Goal: Task Accomplishment & Management: Use online tool/utility

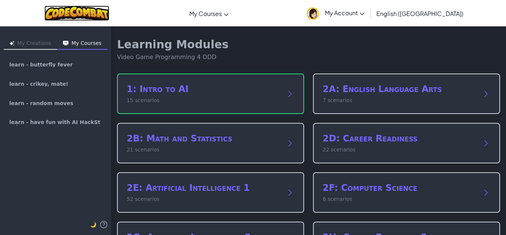
click at [105, 16] on img at bounding box center [76, 13] width 65 height 15
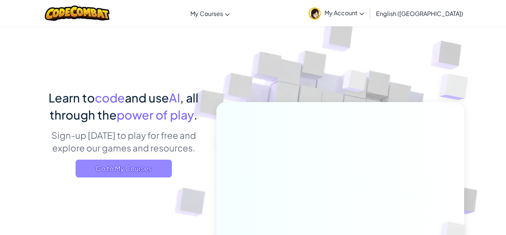
click at [120, 164] on span "Go to My Courses" at bounding box center [124, 168] width 96 height 18
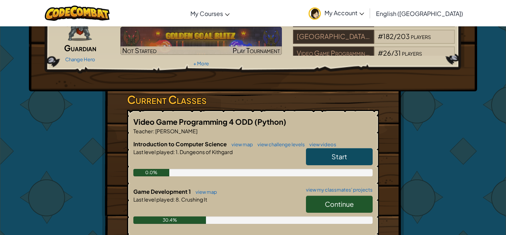
scroll to position [89, 0]
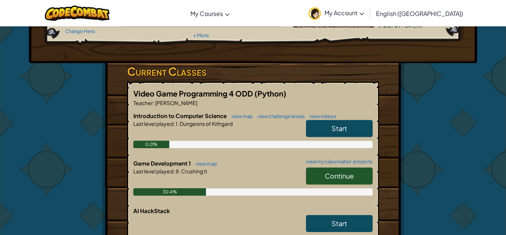
click at [351, 174] on span "Continue" at bounding box center [339, 175] width 29 height 9
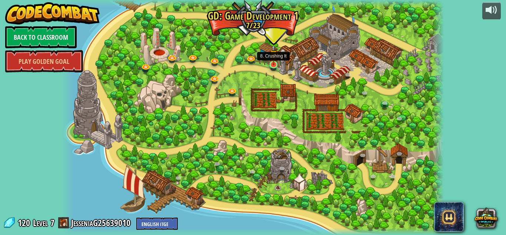
click at [272, 62] on img at bounding box center [273, 54] width 9 height 21
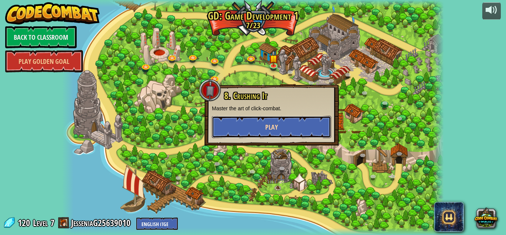
click at [257, 122] on button "Play" at bounding box center [271, 127] width 119 height 22
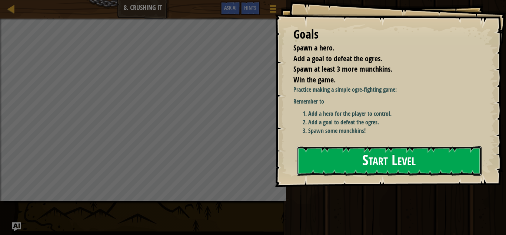
click at [328, 153] on button "Start Level" at bounding box center [389, 160] width 185 height 29
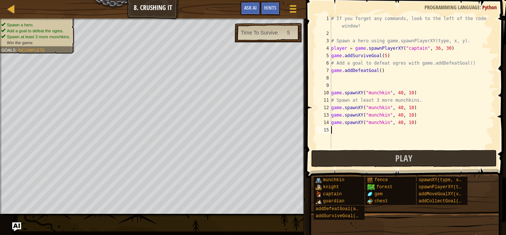
click at [415, 126] on div "# If you forget any commands, look to the left of the code window! # Spawn a he…" at bounding box center [412, 93] width 165 height 156
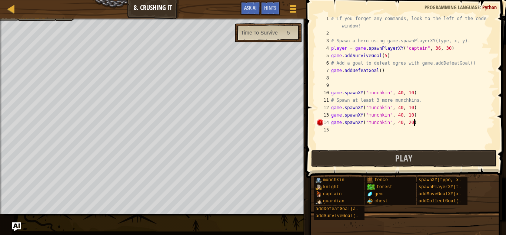
scroll to position [3, 11]
click at [413, 109] on div "# If you forget any commands, look to the left of the code window! # Spawn a he…" at bounding box center [412, 93] width 165 height 156
click at [412, 92] on div "# If you forget any commands, look to the left of the code window! # Spawn a he…" at bounding box center [412, 93] width 165 height 156
type textarea "game.spawnXY("munchkin", 40, 28)"
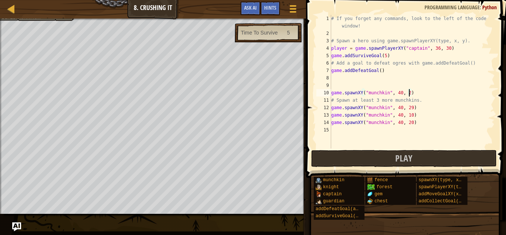
scroll to position [3, 11]
click at [335, 159] on button "Play" at bounding box center [404, 158] width 186 height 17
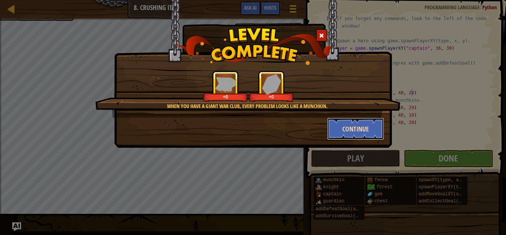
click at [346, 128] on button "Continue" at bounding box center [355, 129] width 57 height 22
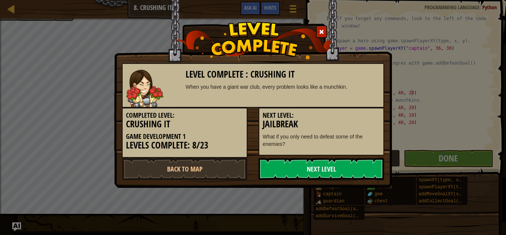
click at [357, 170] on link "Next Level" at bounding box center [322, 169] width 126 height 22
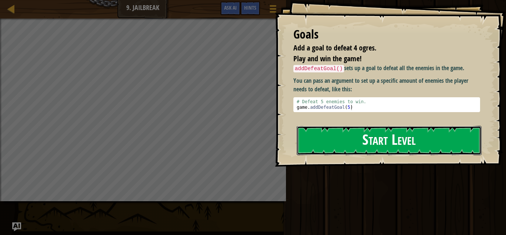
click at [469, 126] on button "Start Level" at bounding box center [389, 140] width 185 height 29
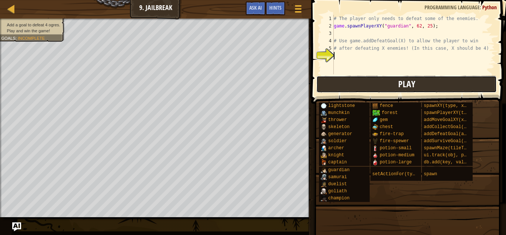
click at [426, 84] on button "Play" at bounding box center [407, 84] width 181 height 17
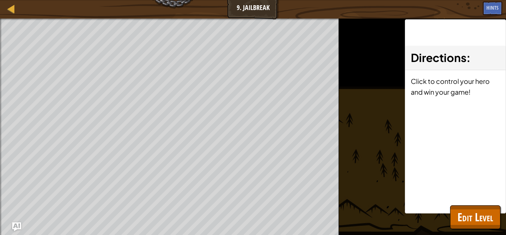
click at [441, 114] on div "Directions : Click to control your hero and win your game!" at bounding box center [455, 116] width 101 height 194
click at [500, 156] on div "Directions : Click to control your hero and win your game!" at bounding box center [455, 116] width 101 height 194
click at [13, 7] on div at bounding box center [11, 8] width 9 height 9
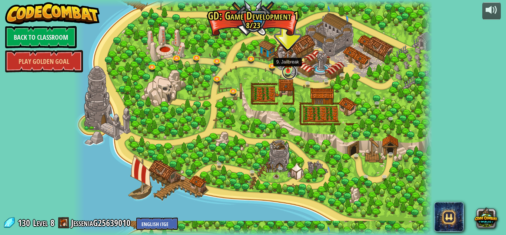
click at [293, 69] on link at bounding box center [289, 72] width 15 height 15
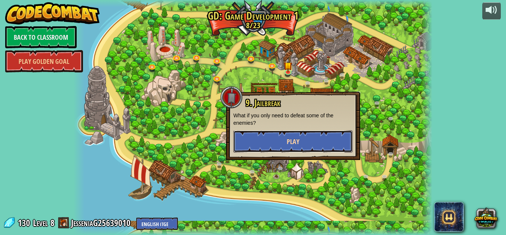
click at [309, 139] on button "Play" at bounding box center [293, 141] width 119 height 22
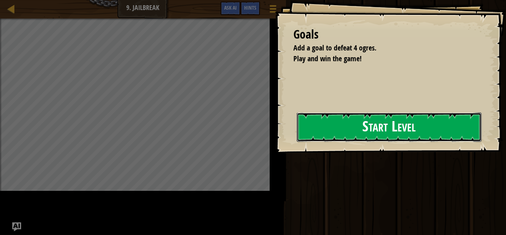
click at [362, 127] on button "Start Level" at bounding box center [389, 126] width 185 height 29
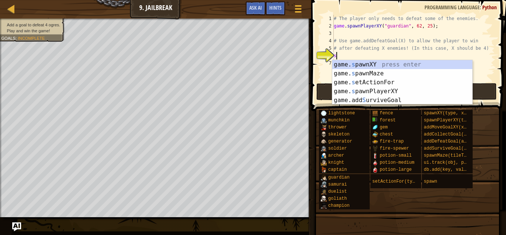
scroll to position [3, 0]
click at [417, 91] on div "game. s pawnXY press enter game. s pawnMaze press enter game. s etActionFor pre…" at bounding box center [403, 91] width 140 height 62
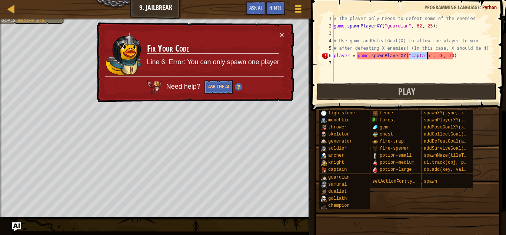
click at [468, 55] on div "# The player only needs to defeat some of the enemies. game . spawnPlayerXY ( "…" at bounding box center [414, 56] width 163 height 82
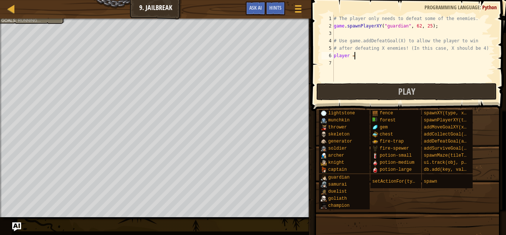
type textarea "p"
type textarea "# after defeating X enemies! (In this case, X shoul"
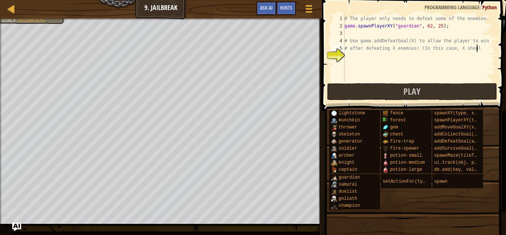
click at [371, 61] on div "# The player only needs to defeat some of the enemies. game . spawnPlayerXY ( "…" at bounding box center [419, 56] width 152 height 82
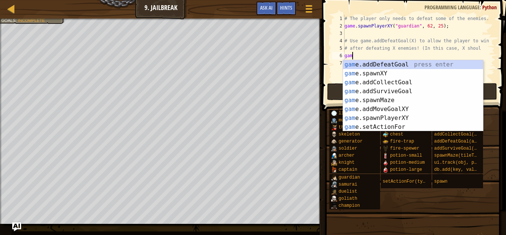
scroll to position [3, 1]
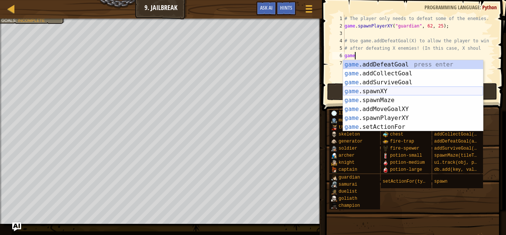
click at [362, 89] on div "game .addDefeatGoal press enter game .addCollectGoal press enter game .addSurvi…" at bounding box center [413, 104] width 140 height 89
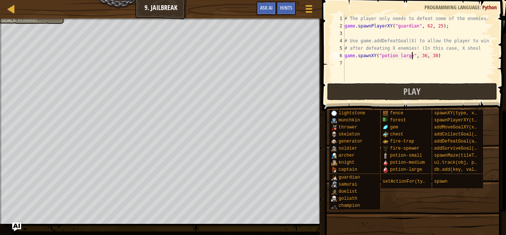
scroll to position [3, 10]
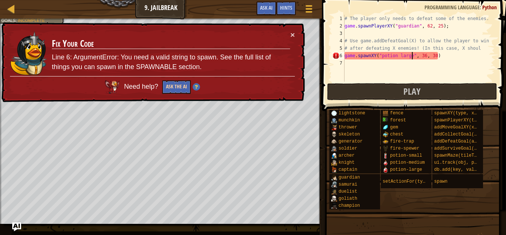
type textarea "game.spawnXY("potion large", 36, 30)"
click at [179, 83] on button "Ask the AI" at bounding box center [176, 87] width 29 height 14
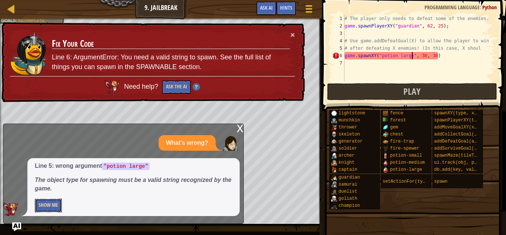
click at [57, 209] on button "Show Me" at bounding box center [48, 205] width 27 height 14
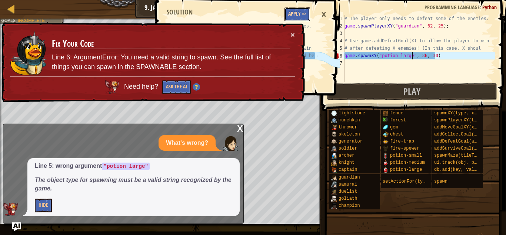
click at [290, 13] on button "Apply =>" at bounding box center [298, 14] width 26 height 14
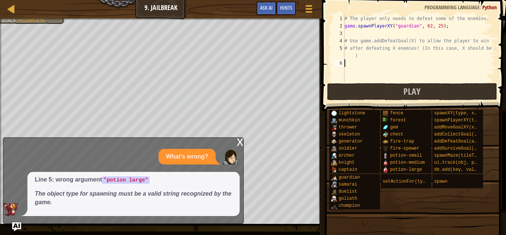
scroll to position [3, 0]
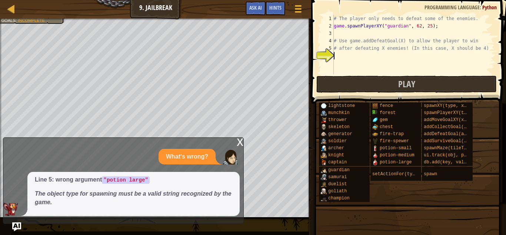
click at [240, 139] on div "x" at bounding box center [240, 141] width 7 height 7
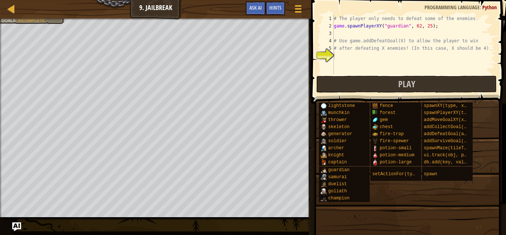
click at [357, 60] on div "# The player only needs to defeat some of the enemies. game . spawnPlayerXY ( "…" at bounding box center [414, 52] width 163 height 74
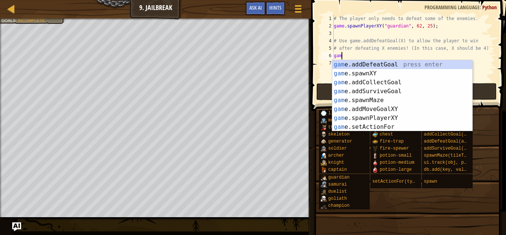
scroll to position [3, 1]
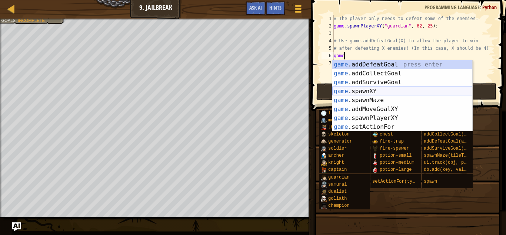
click at [371, 91] on div "game .addDefeatGoal press enter game .addCollectGoal press enter game .addSurvi…" at bounding box center [403, 104] width 140 height 89
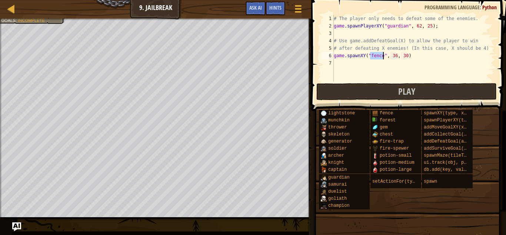
click at [409, 58] on div "# The player only needs to defeat some of the enemies. game . spawnPlayerXY ( "…" at bounding box center [414, 56] width 163 height 82
click at [406, 58] on div "# The player only needs to defeat some of the enemies. game . spawnPlayerXY ( "…" at bounding box center [414, 56] width 163 height 82
type textarea "game.spawnXY("fence", 36, 62)"
click at [411, 62] on div "# The player only needs to defeat some of the enemies. game . spawnPlayerXY ( "…" at bounding box center [414, 56] width 163 height 82
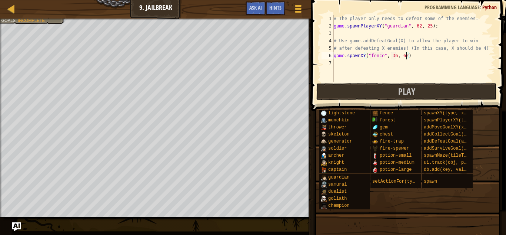
scroll to position [3, 0]
click at [413, 59] on div "# The player only needs to defeat some of the enemies. game . spawnPlayerXY ( "…" at bounding box center [414, 56] width 163 height 82
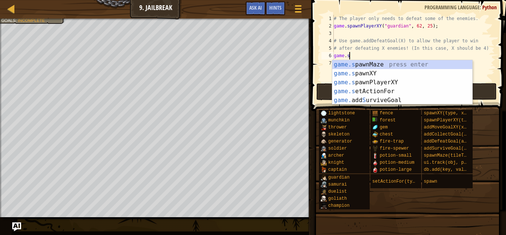
type textarea "g"
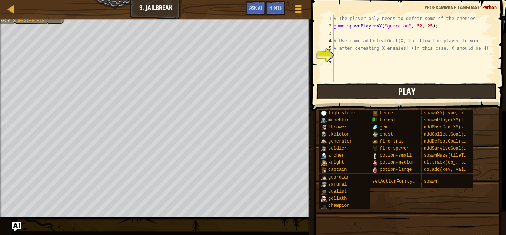
click at [437, 89] on button "Play" at bounding box center [407, 91] width 181 height 17
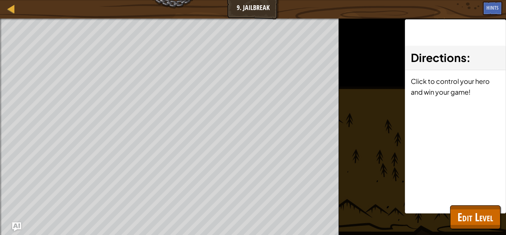
click at [474, 63] on div "Map Game Development 1 9. Jailbreak Game Menu Done Hints Ask AI 1 2 3 4 5 6 # T…" at bounding box center [253, 117] width 506 height 235
click at [467, 55] on h3 "Directions :" at bounding box center [455, 57] width 89 height 17
click at [470, 153] on div "Directions : Click to control your hero and win your game!" at bounding box center [455, 116] width 101 height 194
click at [480, 227] on button "Edit Level" at bounding box center [475, 217] width 50 height 24
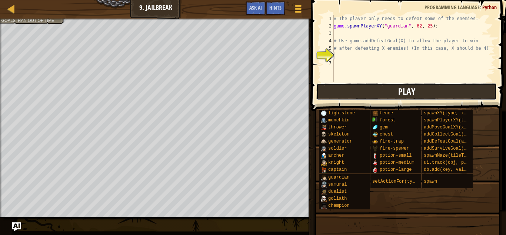
click at [361, 89] on button "Play" at bounding box center [407, 91] width 181 height 17
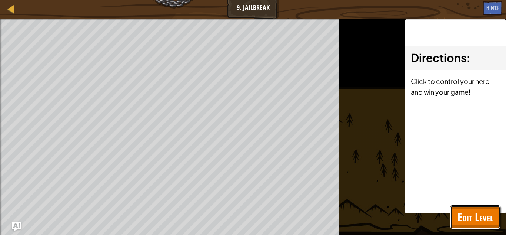
click at [457, 209] on button "Edit Level" at bounding box center [475, 217] width 50 height 24
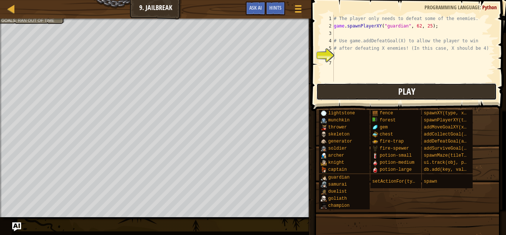
click at [419, 86] on button "Play" at bounding box center [407, 91] width 181 height 17
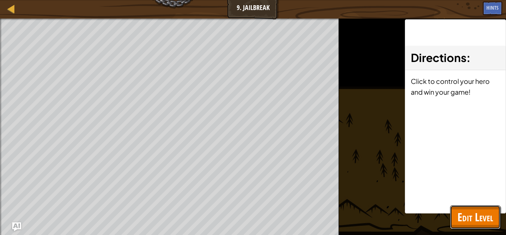
click at [463, 220] on span "Edit Level" at bounding box center [476, 216] width 36 height 15
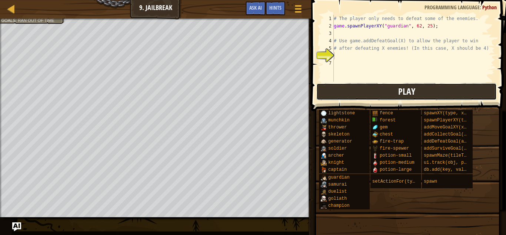
click at [459, 89] on button "Play" at bounding box center [407, 91] width 181 height 17
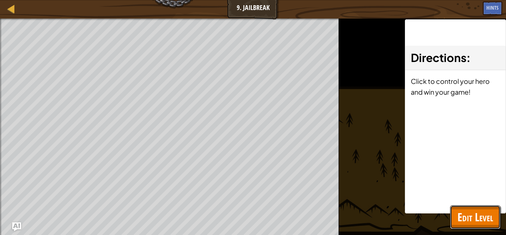
click at [491, 217] on span "Edit Level" at bounding box center [476, 216] width 36 height 15
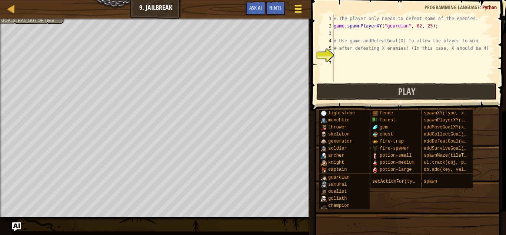
click at [296, 8] on span at bounding box center [298, 8] width 7 height 1
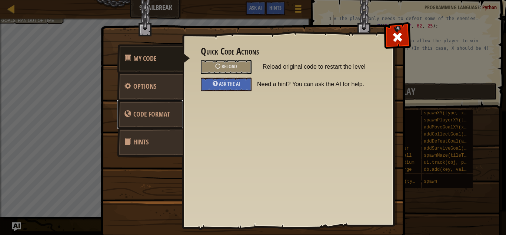
click at [158, 117] on span "Code Format" at bounding box center [151, 113] width 37 height 9
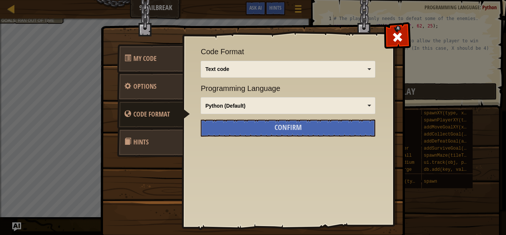
click at [162, 142] on link "Hints" at bounding box center [150, 142] width 66 height 29
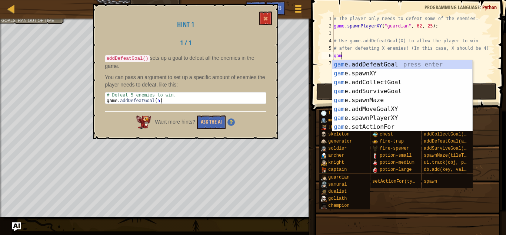
scroll to position [3, 1]
type textarea "game.d"
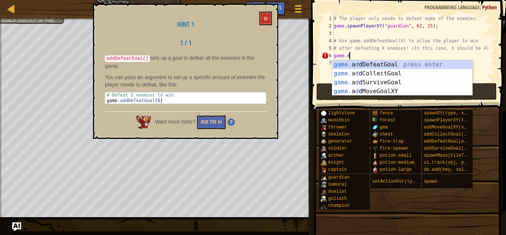
scroll to position [3, 2]
click at [394, 64] on div "game. a d dDefeatGoal press enter game. a d dCollectGoal press enter game. a d …" at bounding box center [403, 86] width 140 height 53
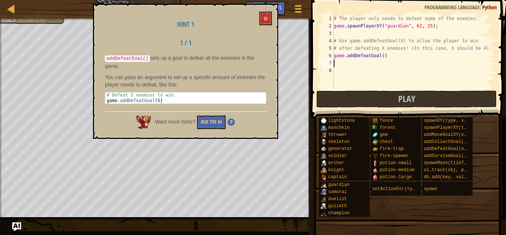
click at [384, 57] on div "# The player only needs to defeat some of the enemies. game . spawnPlayerXY ( "…" at bounding box center [414, 59] width 163 height 89
type textarea "game.addDefeatGoal(4)"
click at [267, 17] on span at bounding box center [265, 18] width 5 height 5
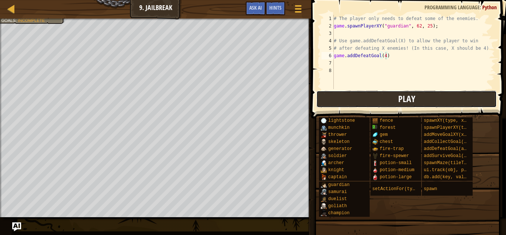
click at [381, 105] on button "Play" at bounding box center [407, 98] width 181 height 17
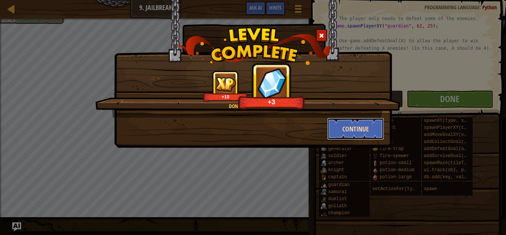
click at [359, 125] on button "Continue" at bounding box center [355, 129] width 57 height 22
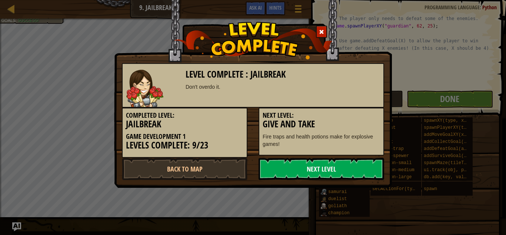
click at [342, 162] on link "Next Level" at bounding box center [322, 169] width 126 height 22
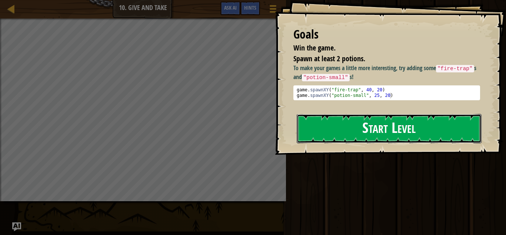
click at [403, 122] on button "Start Level" at bounding box center [389, 128] width 185 height 29
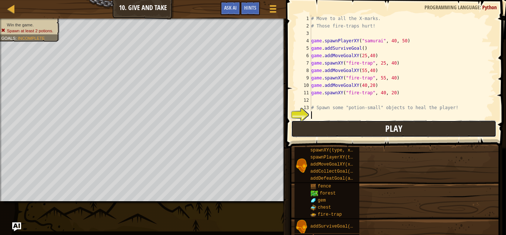
click at [403, 122] on button "Play" at bounding box center [393, 128] width 205 height 17
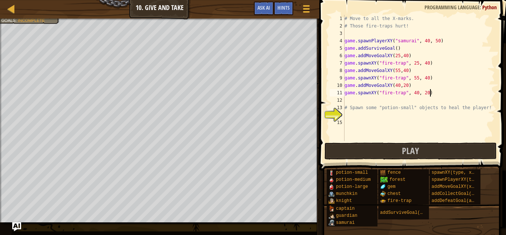
click at [432, 93] on div "# Move to all the X-marks. # Those fire-traps hurt! game . spawnPlayerXY ( "sam…" at bounding box center [419, 85] width 152 height 141
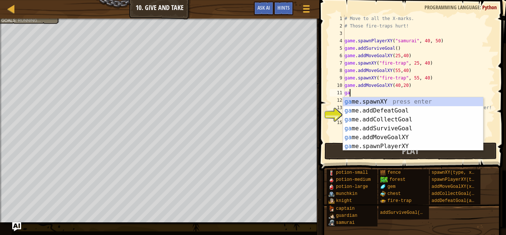
type textarea "g"
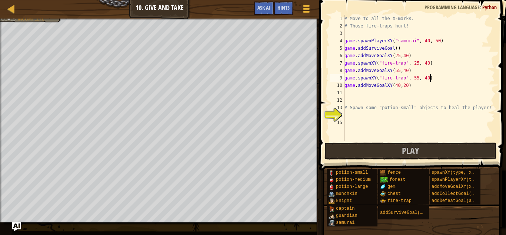
click at [433, 79] on div "# Move to all the X-marks. # Those fire-traps hurt! game . spawnPlayerXY ( "sam…" at bounding box center [419, 85] width 152 height 141
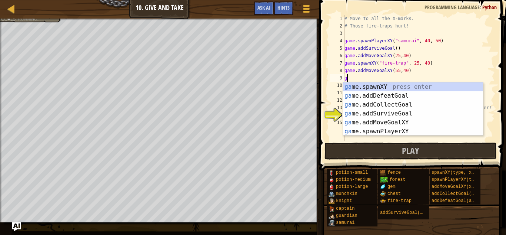
type textarea "g"
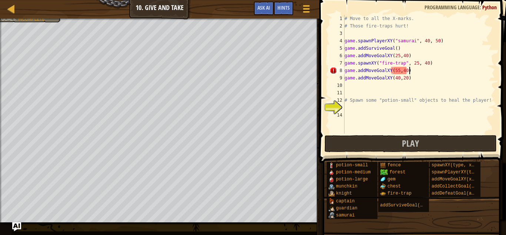
scroll to position [3, 9]
click at [433, 61] on div "# Move to all the X-marks. # Those fire-traps hurt! game . spawnPlayerXY ( "sam…" at bounding box center [419, 81] width 152 height 133
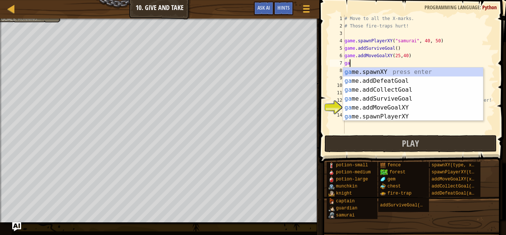
scroll to position [3, 0]
type textarea "g"
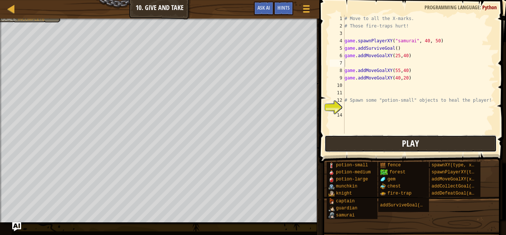
click at [419, 143] on span "Play" at bounding box center [410, 143] width 17 height 12
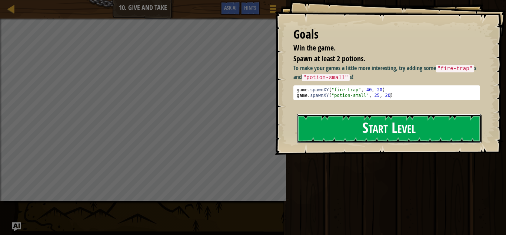
click at [311, 115] on button "Start Level" at bounding box center [389, 128] width 185 height 29
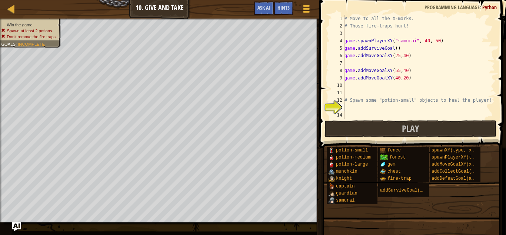
click at [321, 63] on span at bounding box center [413, 63] width 193 height 170
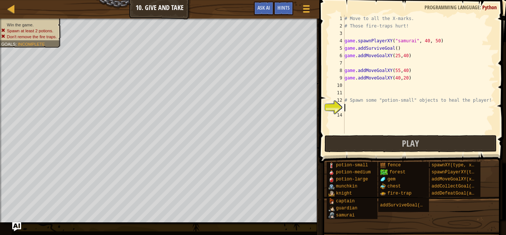
click at [364, 64] on div "# Move to all the X-marks. # Those fire-traps hurt! game . spawnPlayerXY ( "sam…" at bounding box center [419, 81] width 152 height 133
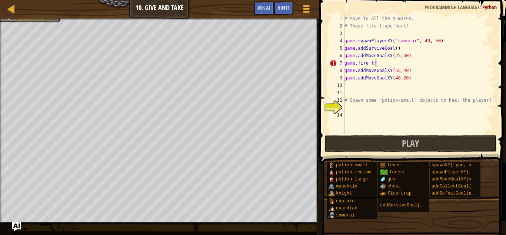
scroll to position [3, 4]
type textarea "[DOMAIN_NAME] trap"
click at [381, 89] on div "# Move to all the X-marks. # Those fire-traps hurt! game . spawnPlayerXY ( "sam…" at bounding box center [419, 81] width 152 height 133
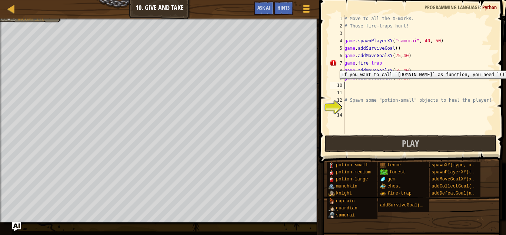
click at [334, 66] on div "7" at bounding box center [337, 62] width 15 height 7
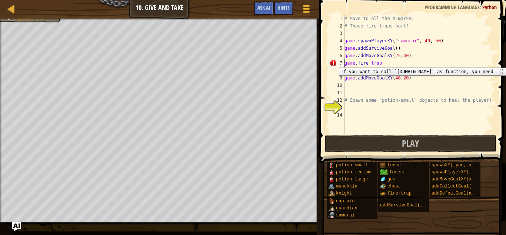
click at [334, 62] on div "7" at bounding box center [337, 62] width 15 height 7
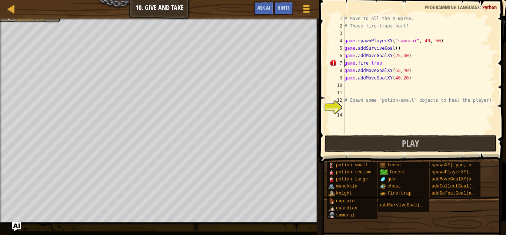
click at [382, 63] on div "# Move to all the X-marks. # Those fire-traps hurt! game . spawnPlayerXY ( "sam…" at bounding box center [419, 81] width 152 height 133
type textarea "[DOMAIN_NAME] trap(55,40)"
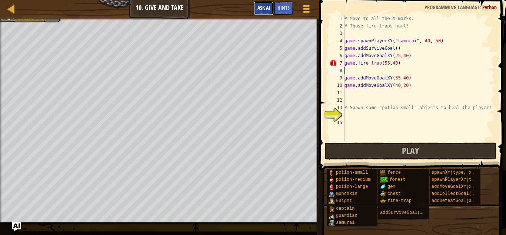
click at [267, 8] on span "Ask AI" at bounding box center [264, 7] width 13 height 7
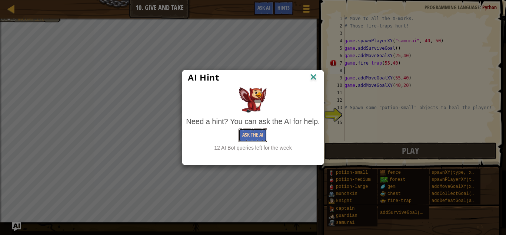
click at [256, 135] on button "Ask the AI" at bounding box center [253, 135] width 29 height 14
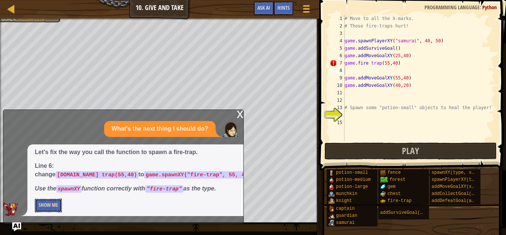
click at [54, 208] on button "Show Me" at bounding box center [48, 205] width 27 height 14
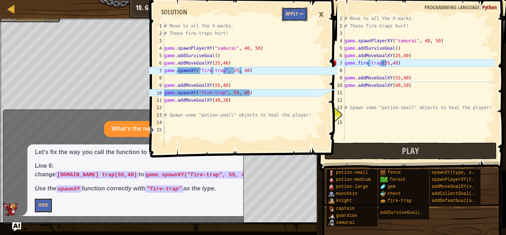
click at [301, 19] on button "Apply =>" at bounding box center [295, 14] width 26 height 14
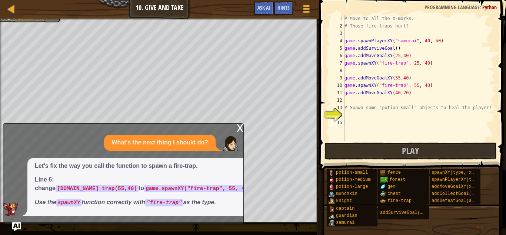
click at [238, 127] on div "x" at bounding box center [240, 126] width 7 height 7
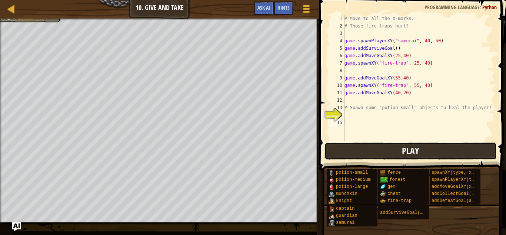
click at [341, 152] on button "Play" at bounding box center [411, 150] width 173 height 17
type textarea "game.addMoveGoalXY(40,20)"
click at [350, 95] on div "# Move to all the X-marks. # Those fire-traps hurt! game . spawnPlayerXY ( "sam…" at bounding box center [419, 85] width 152 height 141
click at [346, 100] on div "# Move to all the X-marks. # Those fire-traps hurt! game . spawnPlayerXY ( "sam…" at bounding box center [419, 85] width 152 height 141
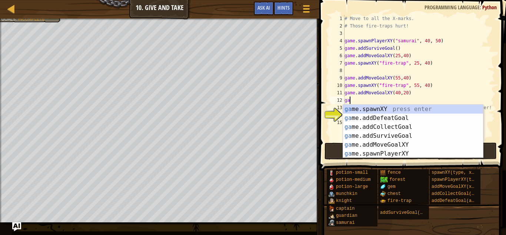
scroll to position [3, 0]
type textarea "g"
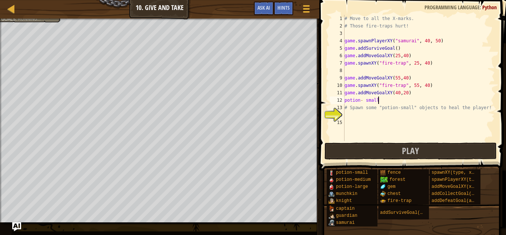
scroll to position [3, 4]
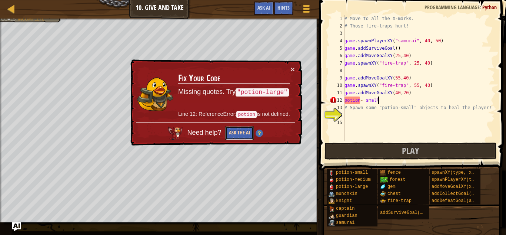
click at [241, 132] on button "Ask the AI" at bounding box center [239, 133] width 29 height 14
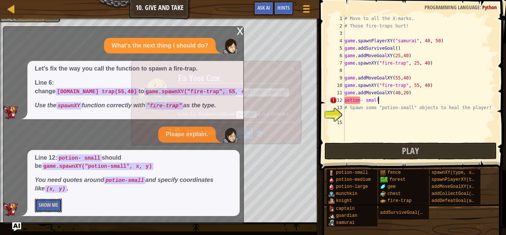
click at [51, 201] on button "Show Me" at bounding box center [48, 205] width 27 height 14
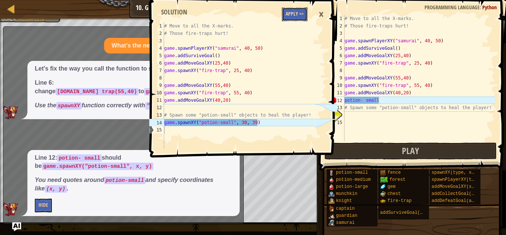
click at [303, 19] on button "Apply =>" at bounding box center [295, 14] width 26 height 14
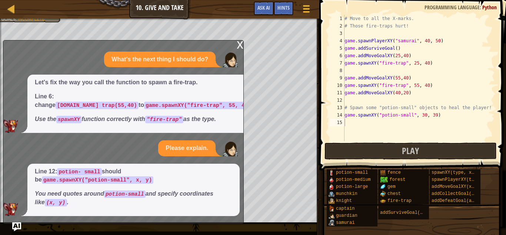
click at [241, 45] on div "x" at bounding box center [240, 43] width 7 height 7
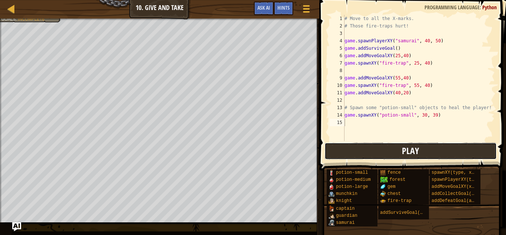
click at [357, 151] on button "Play" at bounding box center [411, 150] width 173 height 17
click at [363, 101] on div "# Move to all the X-marks. # Those fire-traps hurt! game . spawnPlayerXY ( "sam…" at bounding box center [419, 85] width 152 height 141
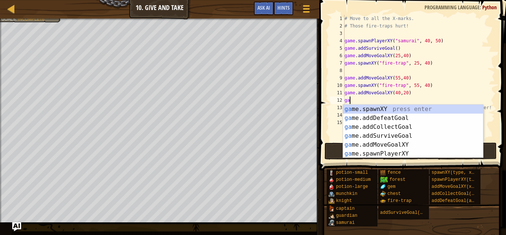
scroll to position [3, 1]
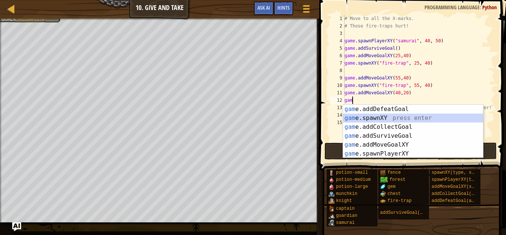
click at [374, 116] on div "gam e.addDefeatGoal press enter gam e.spawnXY press enter gam e.addCollectGoal …" at bounding box center [413, 140] width 140 height 71
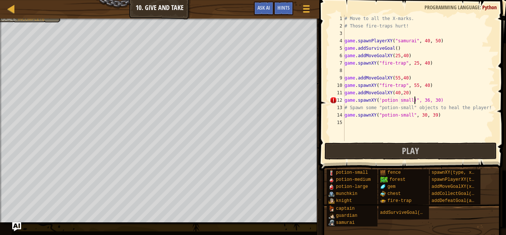
scroll to position [3, 10]
click at [437, 100] on div "# Move to all the X-marks. # Those fire-traps hurt! game . spawnPlayerXY ( "sam…" at bounding box center [419, 85] width 152 height 141
click at [335, 96] on div "12" at bounding box center [337, 99] width 15 height 7
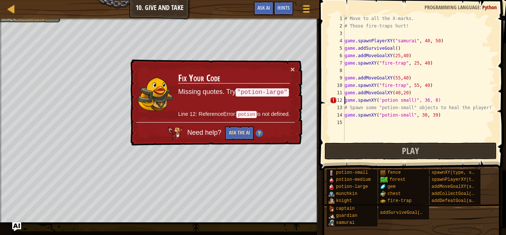
type textarea "game.spawnXY('potion small)", 36, 8)"
click at [234, 130] on button "Ask the AI" at bounding box center [240, 133] width 29 height 14
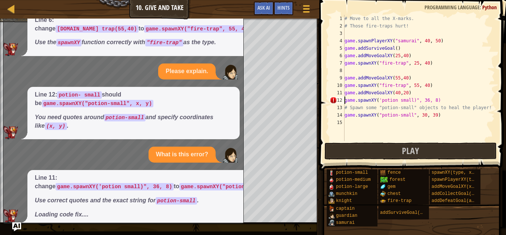
scroll to position [46, 0]
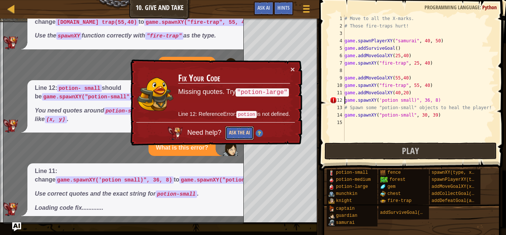
click at [240, 132] on button "Ask the AI" at bounding box center [239, 133] width 29 height 14
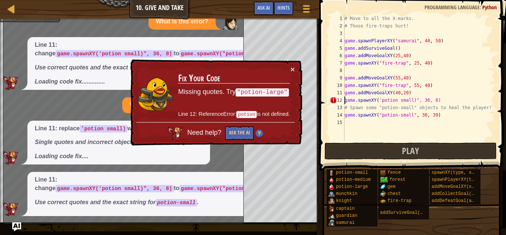
scroll to position [230, 0]
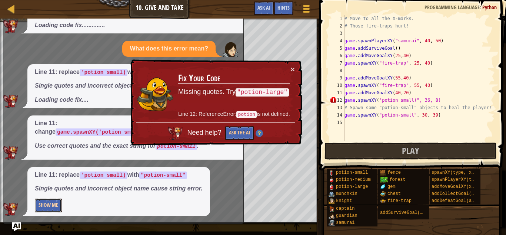
click at [58, 207] on button "Show Me" at bounding box center [48, 205] width 27 height 14
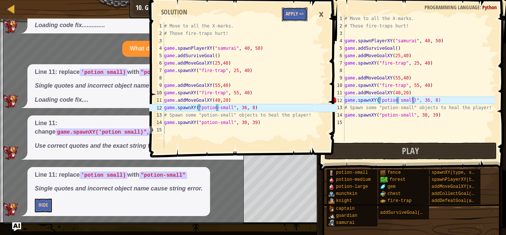
click at [302, 17] on button "Apply =>" at bounding box center [295, 14] width 26 height 14
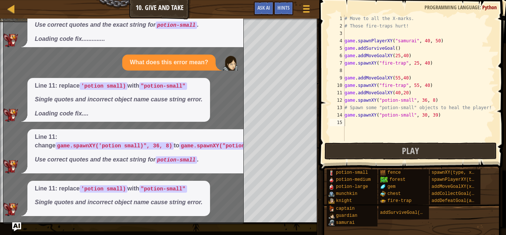
click at [228, 30] on span "Line 11: change game.spawnXY('potion small)", 36, 8) to game.spawnXY("potion-sm…" at bounding box center [165, 20] width 260 height 45
click at [403, 149] on span "Play" at bounding box center [410, 151] width 17 height 12
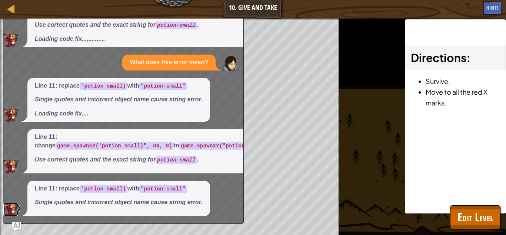
click at [19, 211] on link at bounding box center [11, 208] width 17 height 6
click at [231, 106] on div "Line 11: replace 'potion small) with "potion-small" Single quotes and incorrect…" at bounding box center [121, 100] width 237 height 44
click at [232, 18] on div "Map Game Development 1 10. Give and Take Game Menu Done Hints Ask AI" at bounding box center [253, 9] width 506 height 19
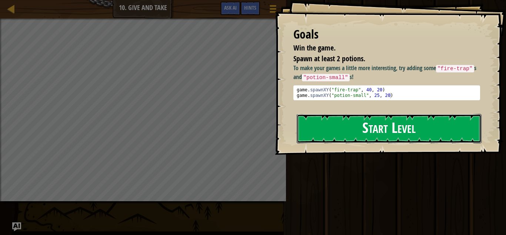
click at [367, 132] on button "Start Level" at bounding box center [389, 128] width 185 height 29
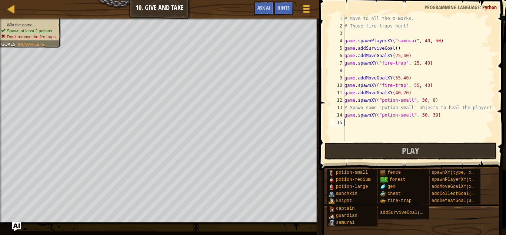
click at [369, 73] on div "# Move to all the X-marks. # Those fire-traps hurt! game . spawnPlayerXY ( "sam…" at bounding box center [419, 85] width 152 height 141
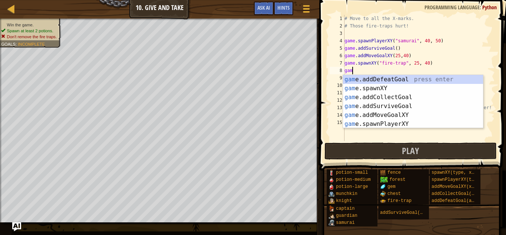
scroll to position [3, 1]
click at [370, 104] on div "game .addDefeatGoal press enter game .addCollectGoal press enter game .addSurvi…" at bounding box center [413, 110] width 140 height 71
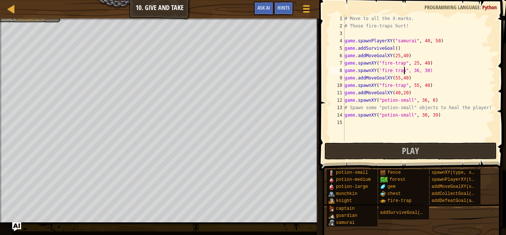
scroll to position [3, 9]
click at [334, 69] on div "8" at bounding box center [337, 70] width 15 height 7
click at [334, 68] on div "8" at bounding box center [337, 70] width 15 height 7
click at [334, 67] on div "8" at bounding box center [337, 70] width 15 height 7
click at [334, 69] on div "8" at bounding box center [337, 70] width 15 height 7
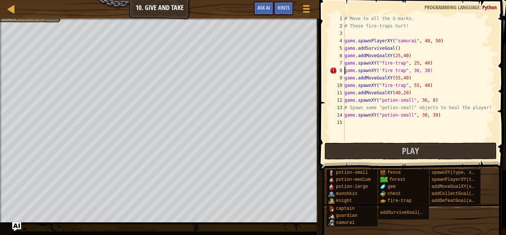
type textarea "game.spawnXY("potion-small", 30, 39)"
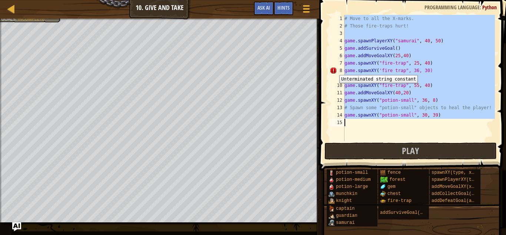
click at [334, 69] on div "8" at bounding box center [337, 70] width 15 height 7
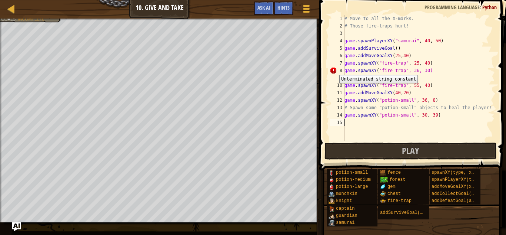
scroll to position [3, 0]
click at [382, 70] on div "# Move to all the X-marks. # Those fire-traps hurt! game . spawnPlayerXY ( "sam…" at bounding box center [419, 85] width 152 height 141
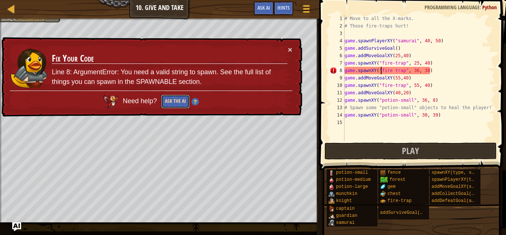
click at [177, 103] on button "Ask the AI" at bounding box center [175, 102] width 29 height 14
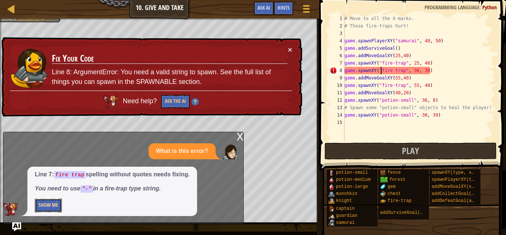
click at [53, 206] on button "Show Me" at bounding box center [48, 205] width 27 height 14
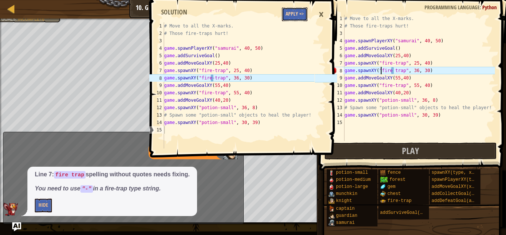
click at [296, 14] on button "Apply =>" at bounding box center [295, 14] width 26 height 14
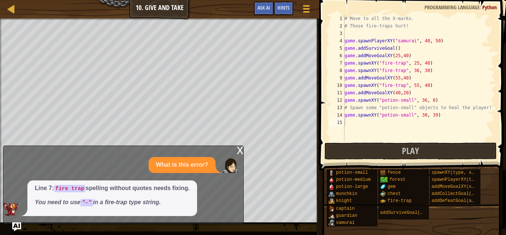
click at [241, 146] on div "x" at bounding box center [240, 149] width 7 height 7
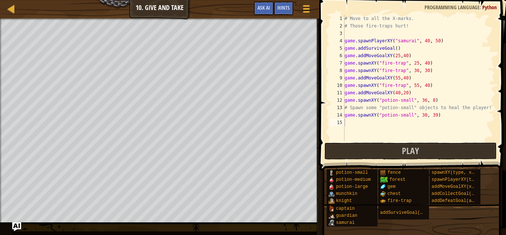
click at [418, 85] on div "# Move to all the X-marks. # Those fire-traps hurt! game . spawnPlayerXY ( "sam…" at bounding box center [419, 85] width 152 height 141
click at [427, 85] on div "# Move to all the X-marks. # Those fire-traps hurt! game . spawnPlayerXY ( "sam…" at bounding box center [419, 85] width 152 height 141
click at [343, 151] on button "Play" at bounding box center [411, 150] width 173 height 17
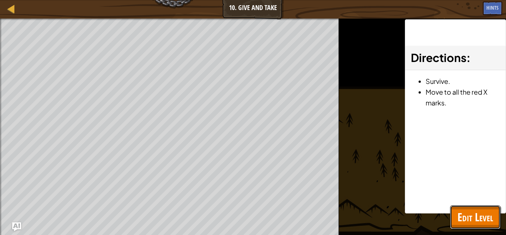
click at [479, 212] on span "Edit Level" at bounding box center [476, 216] width 36 height 15
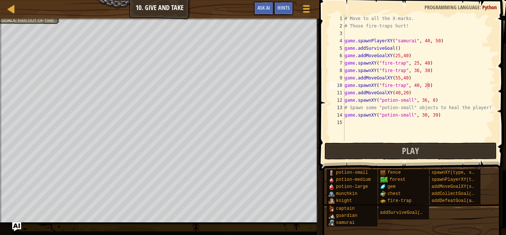
click at [429, 63] on div "# Move to all the X-marks. # Those fire-traps hurt! game . spawnPlayerXY ( "sam…" at bounding box center [419, 85] width 152 height 141
click at [428, 63] on div "# Move to all the X-marks. # Those fire-traps hurt! game . spawnPlayerXY ( "sam…" at bounding box center [419, 85] width 152 height 141
click at [429, 72] on div "# Move to all the X-marks. # Those fire-traps hurt! game . spawnPlayerXY ( "sam…" at bounding box center [419, 85] width 152 height 141
click at [418, 69] on div "# Move to all the X-marks. # Those fire-traps hurt! game . spawnPlayerXY ( "sam…" at bounding box center [419, 85] width 152 height 141
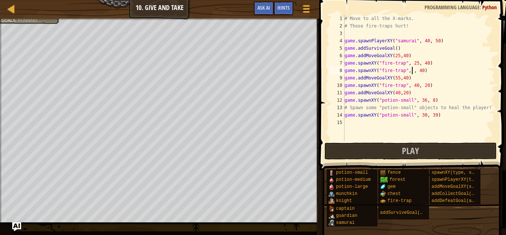
scroll to position [3, 11]
type textarea "game.spawnXY("fire-trap", 55, 40)"
click at [392, 151] on button "Play" at bounding box center [411, 150] width 173 height 17
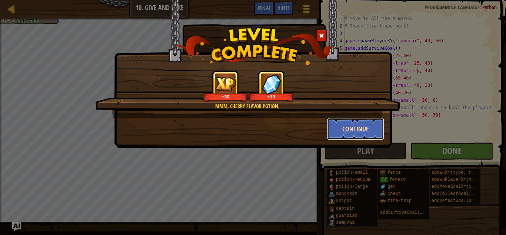
click at [349, 133] on button "Continue" at bounding box center [355, 129] width 57 height 22
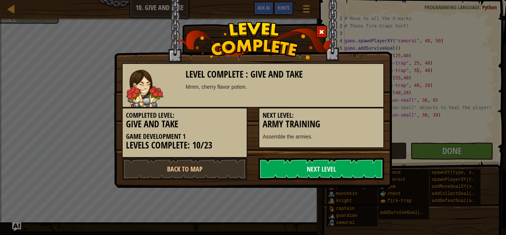
click at [297, 172] on link "Next Level" at bounding box center [322, 169] width 126 height 22
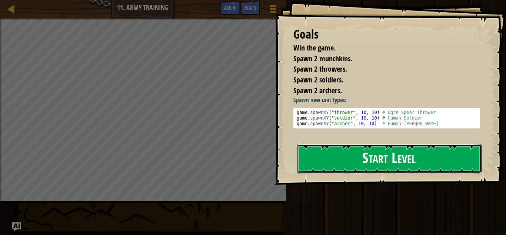
click at [369, 167] on button "Start Level" at bounding box center [389, 158] width 185 height 29
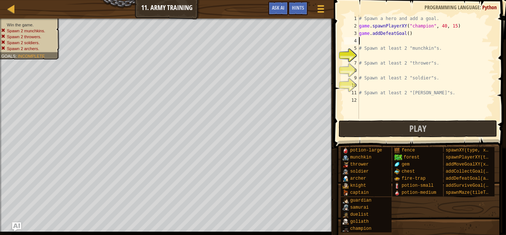
click at [374, 44] on div "# Spawn a hero and add a goal. game . spawnPlayerXY ( "champion" , 40 , 15 ) ga…" at bounding box center [427, 74] width 138 height 119
click at [372, 57] on div "# Spawn a hero and add a goal. game . spawnPlayerXY ( "champion" , 40 , 15 ) ga…" at bounding box center [427, 74] width 138 height 119
type textarea "g"
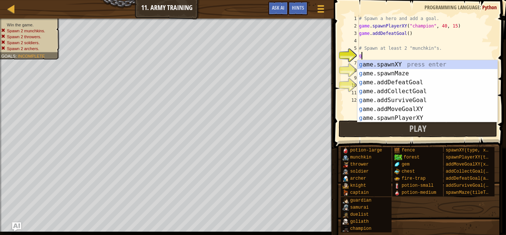
scroll to position [3, 0]
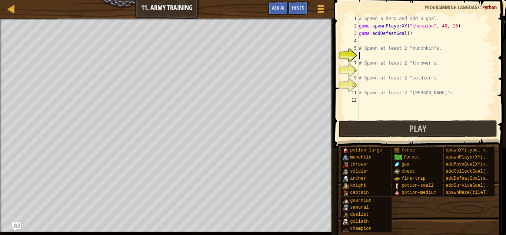
click at [382, 42] on div "# Spawn a hero and add a goal. game . spawnPlayerXY ( "champion" , 40 , 15 ) ga…" at bounding box center [427, 74] width 138 height 119
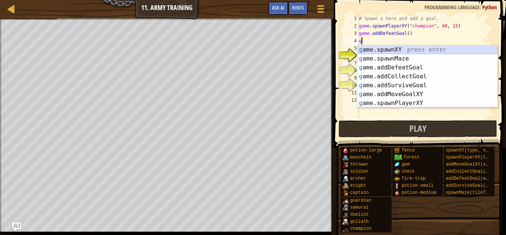
click at [415, 46] on div "g ame.spawnXY press enter g ame.spawnMaze press enter g ame.addDefeatGoal press…" at bounding box center [428, 85] width 140 height 80
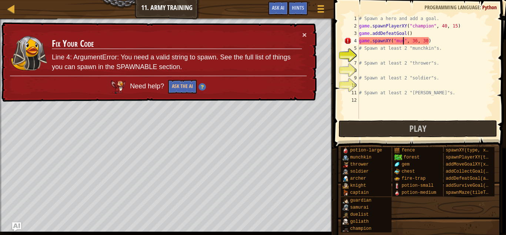
scroll to position [3, 7]
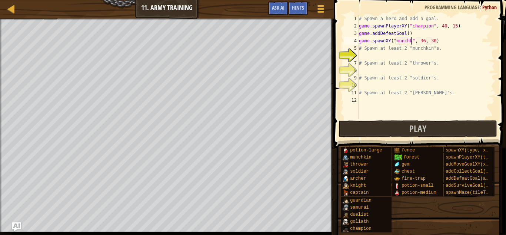
type textarea "game.spawnXY("munchkin", 36, 30)"
click at [390, 58] on div "# Spawn a hero and add a goal. game . spawnPlayerXY ( "champion" , 40 , 15 ) ga…" at bounding box center [427, 74] width 138 height 119
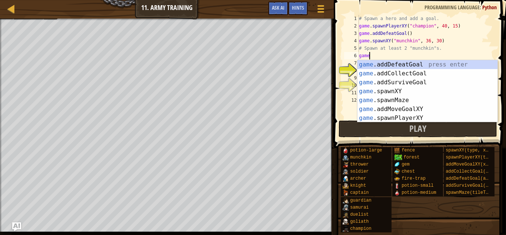
scroll to position [3, 1]
click at [393, 89] on div "game. addDefeatGoal press enter game. addCollectGoal press enter game. addSurvi…" at bounding box center [428, 100] width 140 height 80
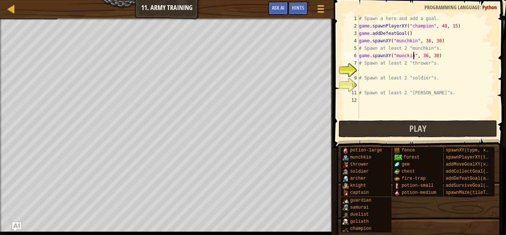
scroll to position [3, 8]
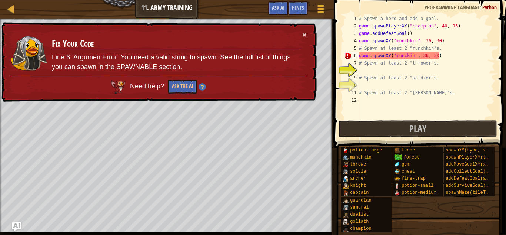
click at [437, 56] on div "# Spawn a hero and add a goal. game . spawnPlayerXY ( "champion" , 40 , 15 ) ga…" at bounding box center [427, 74] width 138 height 119
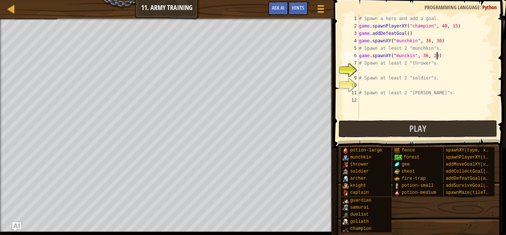
scroll to position [3, 11]
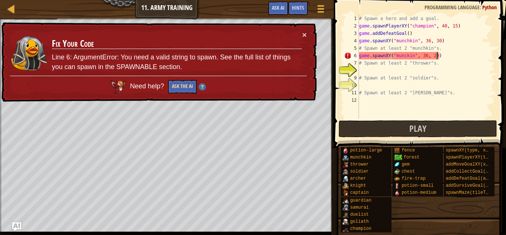
type textarea "game.spawnXY("munckin", 36, 20)"
click at [176, 83] on button "Ask the AI" at bounding box center [182, 87] width 29 height 14
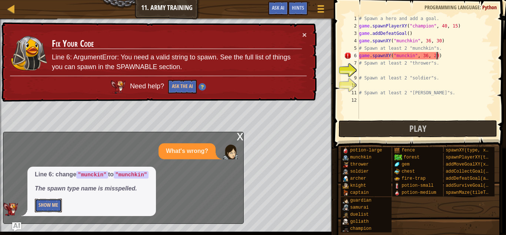
click at [59, 201] on button "Show Me" at bounding box center [48, 205] width 27 height 14
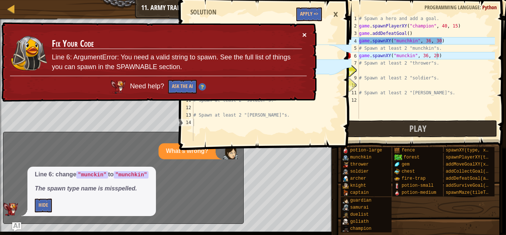
click at [305, 33] on button "×" at bounding box center [305, 35] width 4 height 8
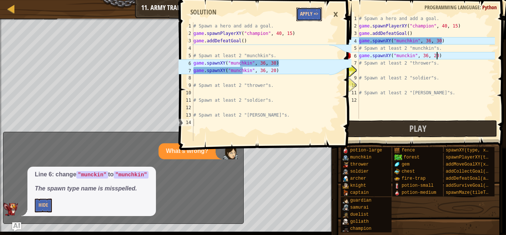
click at [311, 15] on button "Apply =>" at bounding box center [310, 14] width 26 height 14
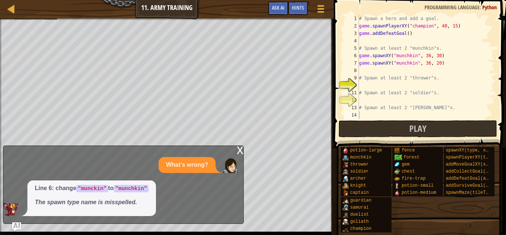
scroll to position [3, 0]
click at [238, 151] on div "x" at bounding box center [240, 149] width 7 height 7
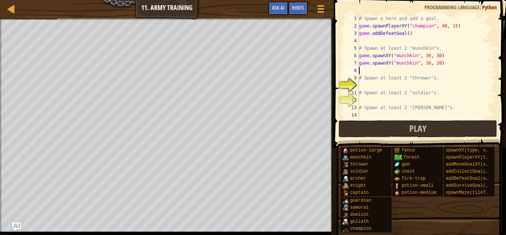
click at [410, 69] on div "# Spawn a hero and add a goal. game . spawnPlayerXY ( "champion" , 40 , 15 ) ga…" at bounding box center [427, 74] width 138 height 119
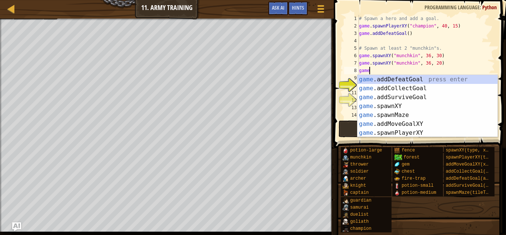
type textarea "game."
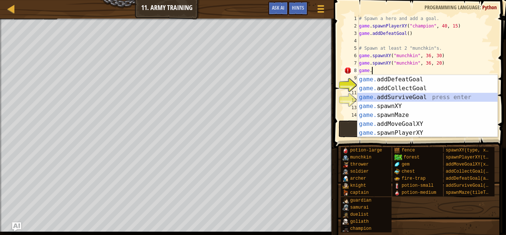
click at [419, 100] on div "game. addDefeatGoal press enter game. addCollectGoal press enter game. addSurvi…" at bounding box center [428, 115] width 140 height 80
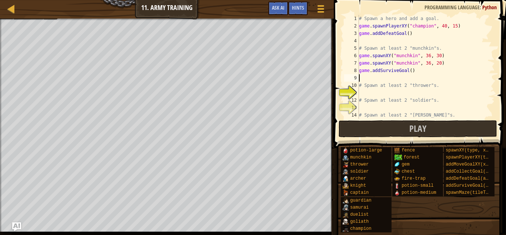
scroll to position [3, 0]
click at [420, 69] on div "# Spawn a hero and add a goal. game . spawnPlayerXY ( "champion" , 40 , 15 ) ga…" at bounding box center [427, 74] width 138 height 119
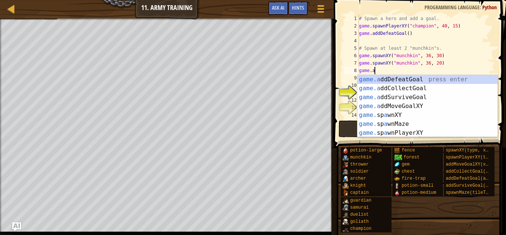
type textarea "game."
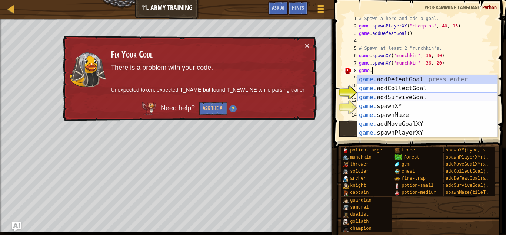
click at [413, 101] on div "game. addDefeatGoal press enter game. addCollectGoal press enter game. addSurvi…" at bounding box center [428, 115] width 140 height 80
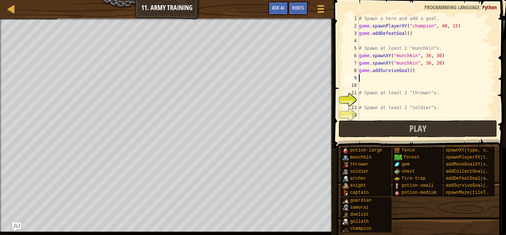
click at [421, 69] on div "# Spawn a hero and add a goal. game . spawnPlayerXY ( "champion" , 40 , 15 ) ga…" at bounding box center [427, 74] width 138 height 119
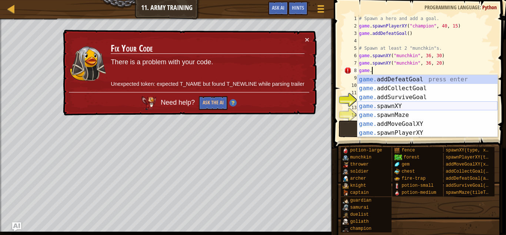
click at [420, 105] on div "game. addDefeatGoal press enter game. addCollectGoal press enter game. addSurvi…" at bounding box center [428, 115] width 140 height 80
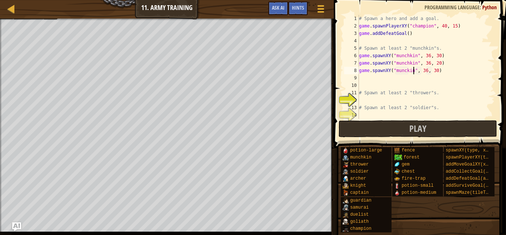
scroll to position [3, 8]
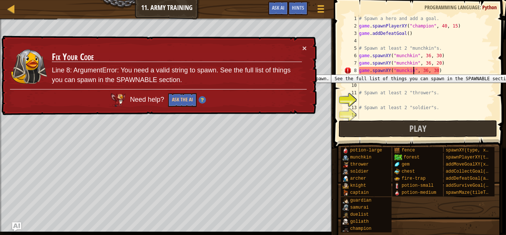
click at [347, 69] on div "8" at bounding box center [351, 70] width 15 height 7
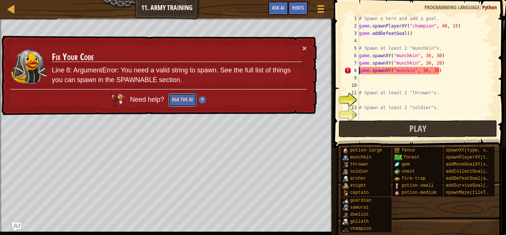
click at [180, 100] on button "Ask the AI" at bounding box center [182, 100] width 29 height 14
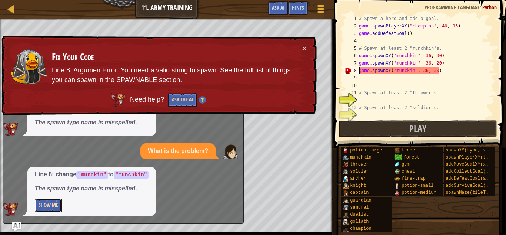
click at [55, 204] on button "Show Me" at bounding box center [48, 205] width 27 height 14
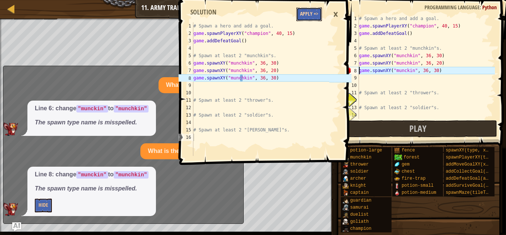
click at [307, 15] on button "Apply =>" at bounding box center [310, 14] width 26 height 14
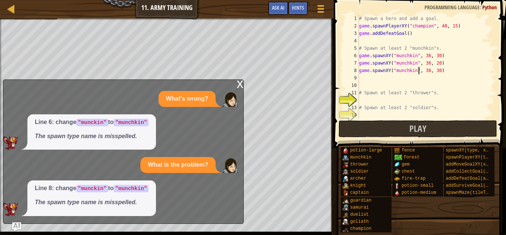
click at [418, 71] on div "# Spawn a hero and add a goal. game . spawnPlayerXY ( "champion" , 40 , 15 ) ga…" at bounding box center [427, 74] width 138 height 119
click at [417, 71] on div "# Spawn a hero and add a goal. game . spawnPlayerXY ( "champion" , 40 , 15 ) ga…" at bounding box center [427, 74] width 138 height 119
click at [417, 73] on div "# Spawn a hero and add a goal. game . spawnPlayerXY ( "champion" , 40 , 15 ) ga…" at bounding box center [427, 67] width 138 height 104
click at [417, 73] on div "# Spawn a hero and add a goal. game . spawnPlayerXY ( "champion" , 40 , 15 ) ga…" at bounding box center [427, 74] width 138 height 119
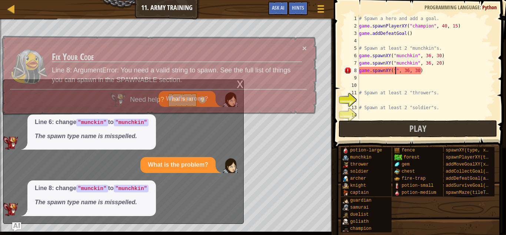
click at [238, 82] on p "Line 8: ArgumentError: You need a valid string to spawn. See the full list of t…" at bounding box center [177, 75] width 251 height 23
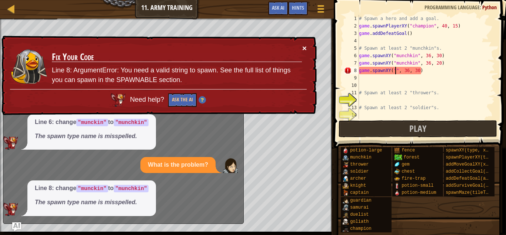
click at [305, 47] on button "×" at bounding box center [305, 50] width 5 height 8
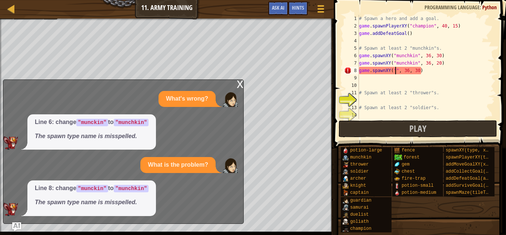
click at [239, 82] on div "x" at bounding box center [240, 83] width 7 height 7
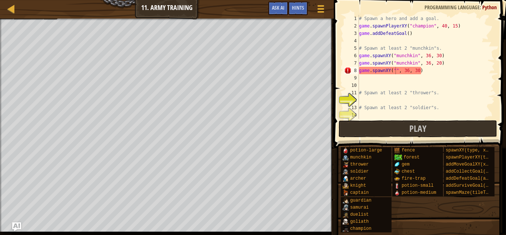
click at [398, 70] on div "# Spawn a hero and add a goal. game . spawnPlayerXY ( "champion" , 40 , 15 ) ga…" at bounding box center [427, 74] width 138 height 119
click at [397, 70] on div "# Spawn a hero and add a goal. game . spawnPlayerXY ( "champion" , 40 , 15 ) ga…" at bounding box center [427, 74] width 138 height 119
click at [439, 72] on div "# Spawn a hero and add a goal. game . spawnPlayerXY ( "champion" , 40 , 15 ) ga…" at bounding box center [427, 74] width 138 height 119
click at [438, 72] on div "# Spawn a hero and add a goal. game . spawnPlayerXY ( "champion" , 40 , 15 ) ga…" at bounding box center [427, 74] width 138 height 119
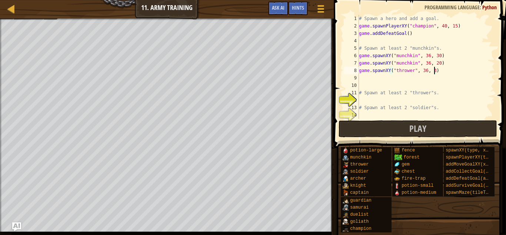
type textarea "game.spawnXY("thrower", 36, 39)"
click at [371, 79] on div "# Spawn a hero and add a goal. game . spawnPlayerXY ( "champion" , 40 , 15 ) ga…" at bounding box center [427, 74] width 138 height 119
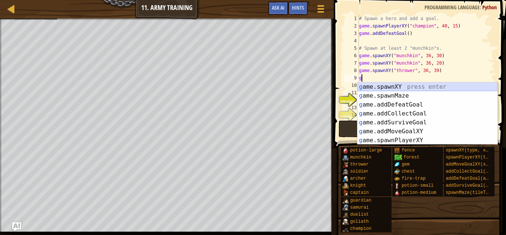
click at [379, 87] on div "g ame.spawnXY press enter g ame.spawnMaze press enter g ame.addDefeatGoal press…" at bounding box center [428, 122] width 140 height 80
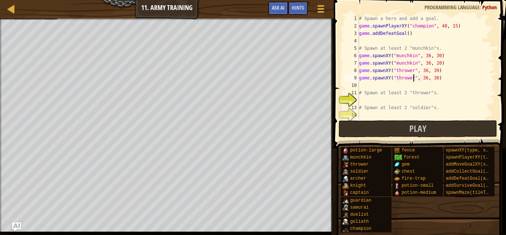
scroll to position [3, 8]
click at [438, 80] on div "# Spawn a hero and add a goal. game . spawnPlayerXY ( "champion" , 40 , 15 ) ga…" at bounding box center [427, 74] width 138 height 119
type textarea "game.spawnXY("thrower", 36, 16)"
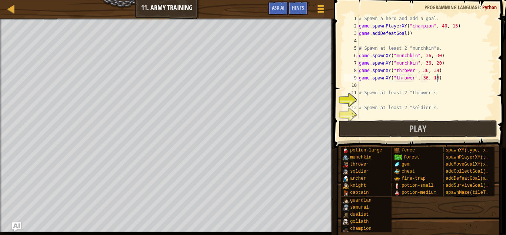
click at [379, 88] on div "# Spawn a hero and add a goal. game . spawnPlayerXY ( "champion" , 40 , 15 ) ga…" at bounding box center [427, 74] width 138 height 119
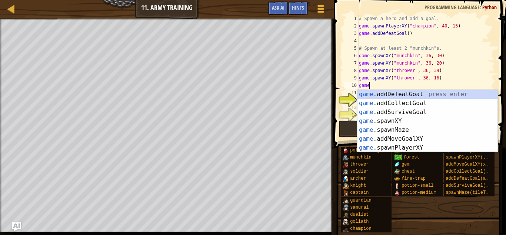
scroll to position [3, 1]
click at [372, 119] on div "game .addDefeatGoal press enter game .addCollectGoal press enter game .addSurvi…" at bounding box center [428, 130] width 140 height 80
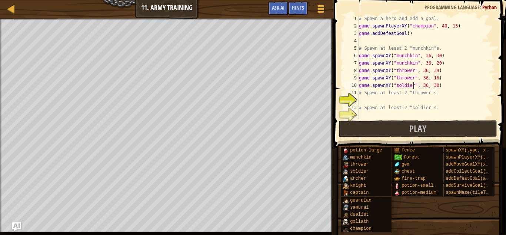
scroll to position [3, 8]
click at [438, 86] on div "# Spawn a hero and add a goal. game . spawnPlayerXY ( "champion" , 40 , 15 ) ga…" at bounding box center [427, 74] width 138 height 119
type textarea "game.spawnXY("soldier", 36, 11)"
click at [422, 103] on div "# Spawn a hero and add a goal. game . spawnPlayerXY ( "champion" , 40 , 15 ) ga…" at bounding box center [427, 74] width 138 height 119
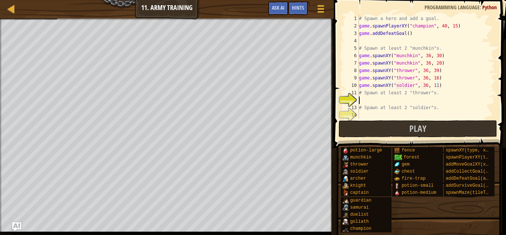
scroll to position [3, 0]
